Goal: Task Accomplishment & Management: Use online tool/utility

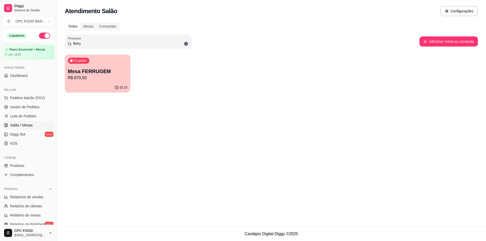
drag, startPoint x: 94, startPoint y: 42, endPoint x: 33, endPoint y: 41, distance: 60.5
click at [33, 41] on div "Diggy Sistema de Gestão C CPC FOOD BAR ... Loja aberta Plano Essencial + Mesas …" at bounding box center [243, 120] width 486 height 241
type input "3381"
click at [98, 59] on div "Ocupada Mesa JULIO 3381 R$ 76,50" at bounding box center [98, 69] width 66 height 28
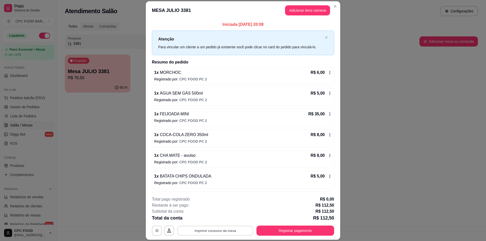
click at [225, 230] on button "Imprimir consumo da mesa" at bounding box center [216, 231] width 76 height 10
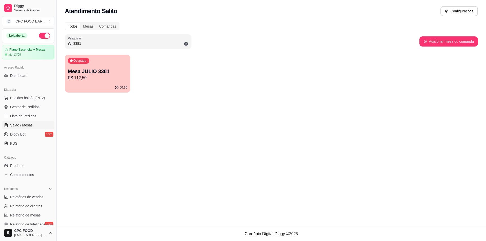
click at [103, 44] on input "3381" at bounding box center [130, 43] width 117 height 5
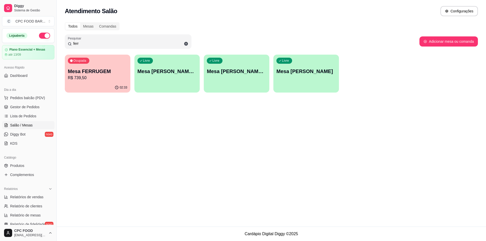
type input "ferr"
click at [86, 70] on p "Mesa FERRUGEM" at bounding box center [98, 71] width 60 height 7
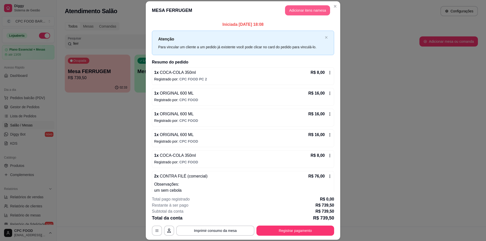
click at [304, 14] on button "Adicionar itens na mesa" at bounding box center [307, 10] width 45 height 10
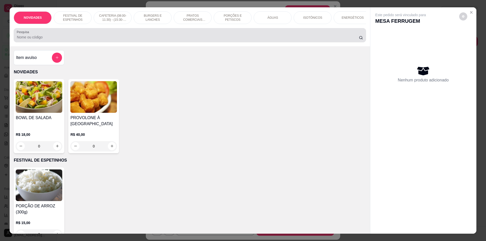
click at [165, 36] on div at bounding box center [190, 35] width 346 height 10
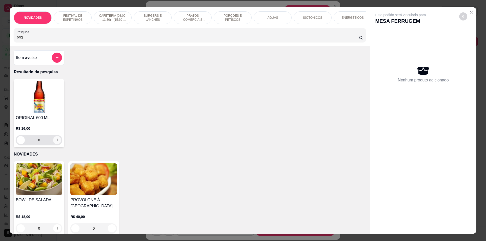
type input "orig"
click at [56, 142] on icon "increase-product-quantity" at bounding box center [57, 140] width 4 height 4
type input "1"
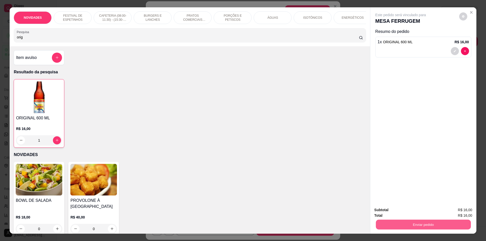
click at [428, 224] on button "Enviar pedido" at bounding box center [423, 225] width 95 height 10
click at [407, 209] on button "Não registrar e enviar pedido" at bounding box center [406, 212] width 51 height 9
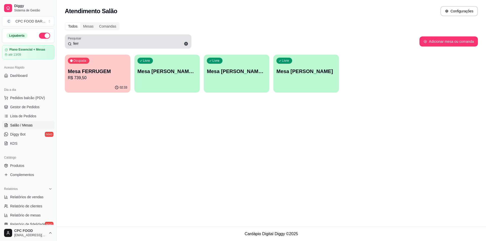
click at [88, 43] on input "ferr" at bounding box center [130, 43] width 117 height 5
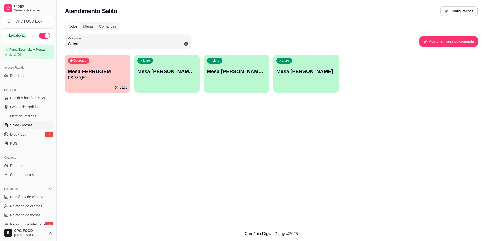
click at [87, 43] on input "ferr" at bounding box center [130, 43] width 117 height 5
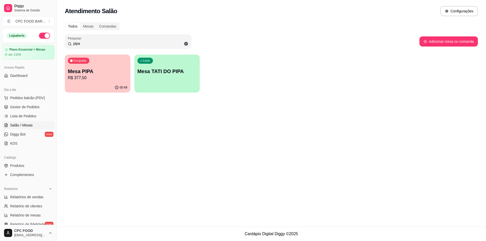
type input "pipa"
click at [92, 81] on div "Ocupada Mesa PIPA R$ 377,50" at bounding box center [98, 68] width 64 height 27
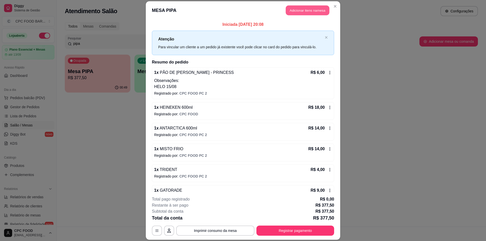
click at [308, 11] on button "Adicionar itens na mesa" at bounding box center [308, 10] width 44 height 10
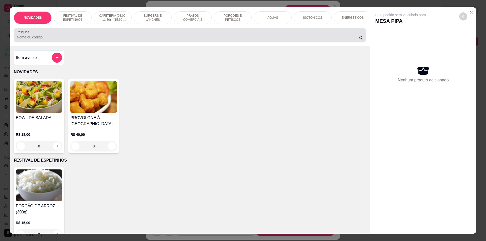
click at [55, 40] on input "Pesquisa" at bounding box center [188, 37] width 342 height 5
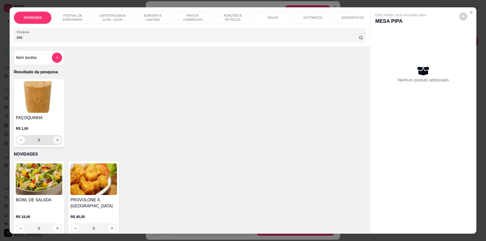
type input "paç"
click at [53, 144] on button "increase-product-quantity" at bounding box center [57, 140] width 8 height 8
type input "1"
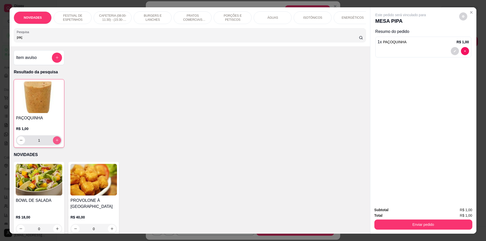
click at [57, 142] on icon "increase-product-quantity" at bounding box center [57, 141] width 4 height 4
type input "2"
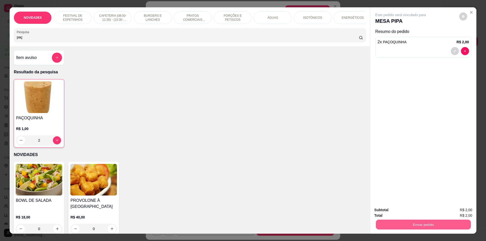
click at [457, 226] on button "Enviar pedido" at bounding box center [423, 225] width 95 height 10
click at [392, 213] on button "Não registrar e enviar pedido" at bounding box center [406, 212] width 51 height 9
